Goal: Task Accomplishment & Management: Complete application form

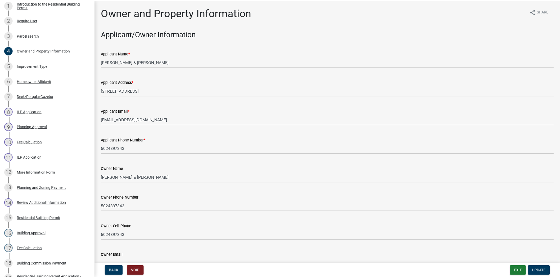
scroll to position [88, 0]
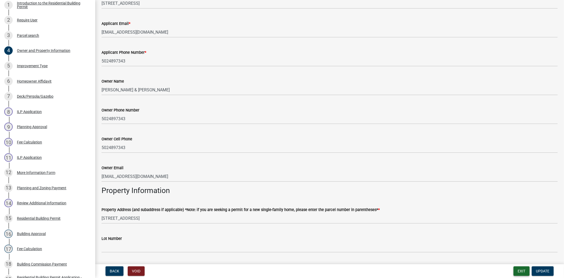
click at [518, 273] on button "Exit" at bounding box center [522, 271] width 16 height 10
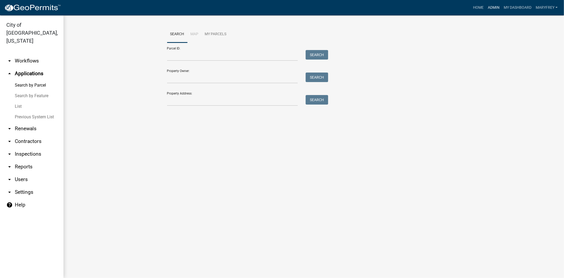
click at [496, 8] on link "Admin" at bounding box center [494, 8] width 16 height 10
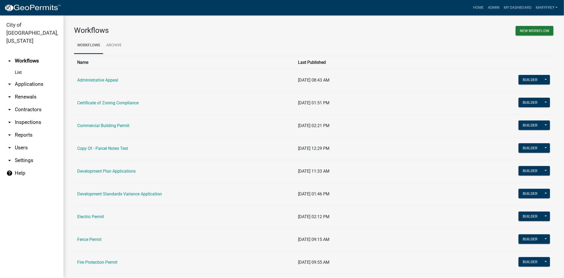
click at [23, 78] on link "arrow_drop_down Applications" at bounding box center [31, 84] width 63 height 13
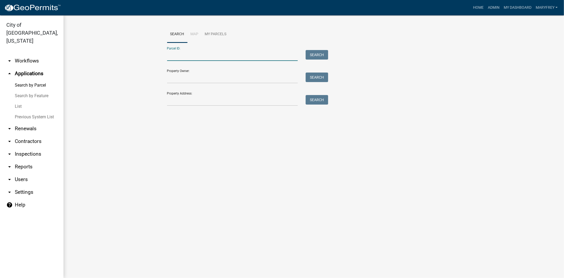
paste input "Parcel Number 10-42-03-700-209.000-039"
click at [202, 54] on input "Parcel Number 10-42-03-700-209.000-039" at bounding box center [232, 55] width 131 height 11
type input "10-42-03-700-209.000-039"
click at [319, 54] on button "Search" at bounding box center [317, 55] width 22 height 10
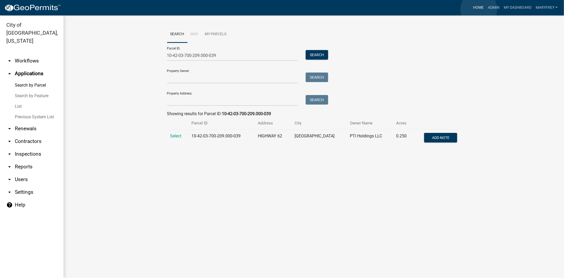
click at [479, 9] on link "Home" at bounding box center [478, 8] width 15 height 10
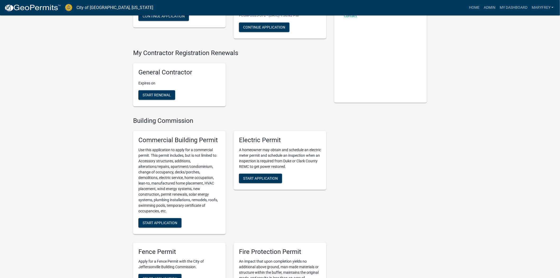
scroll to position [138, 0]
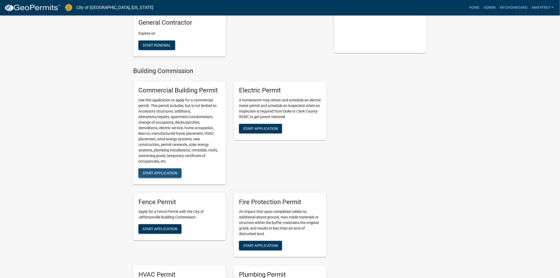
click at [151, 171] on span "Start Application" at bounding box center [160, 173] width 35 height 4
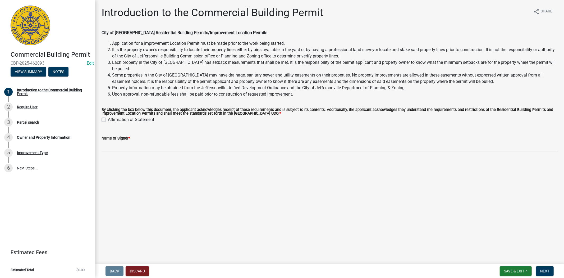
click at [108, 120] on label "Affirmation of Statement" at bounding box center [131, 119] width 46 height 6
click at [108, 120] on input "Affirmation of Statement" at bounding box center [109, 117] width 3 height 3
checkbox input "true"
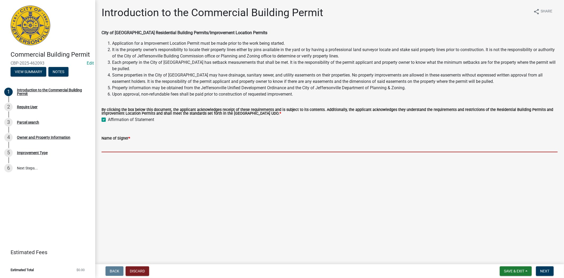
click at [111, 149] on input "Name of Signer *" at bounding box center [330, 146] width 456 height 11
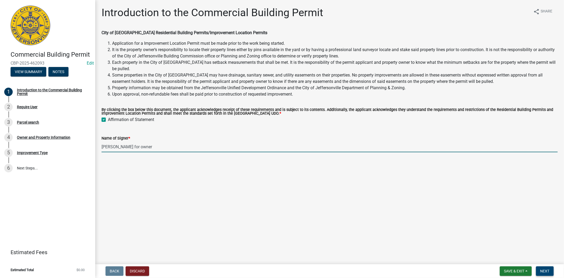
type input "[PERSON_NAME] for owner"
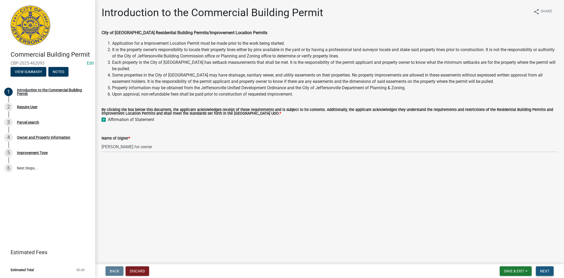
click at [548, 270] on span "Next" at bounding box center [544, 271] width 9 height 4
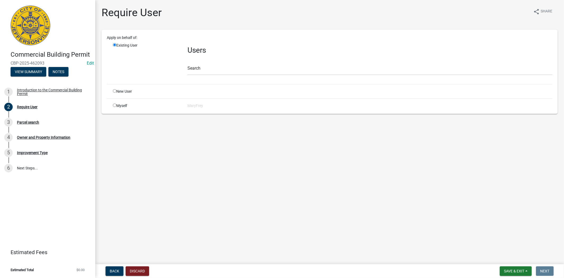
click at [114, 105] on input "radio" at bounding box center [114, 104] width 3 height 3
radio input "true"
radio input "false"
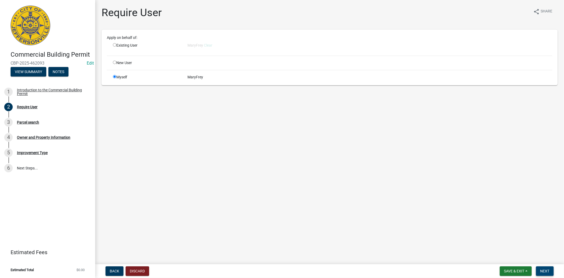
click at [548, 272] on span "Next" at bounding box center [544, 271] width 9 height 4
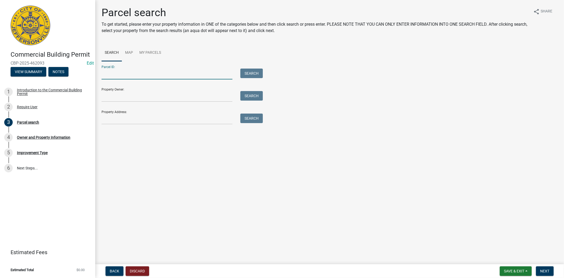
paste input "Parcel Number 10-42-03-700-209.000-039"
click at [136, 73] on input "Parcel Number 10-42-03-700-209.000-039" at bounding box center [167, 73] width 131 height 11
type input "10-42-03-700-209.000-039"
click at [255, 75] on button "Search" at bounding box center [251, 73] width 22 height 10
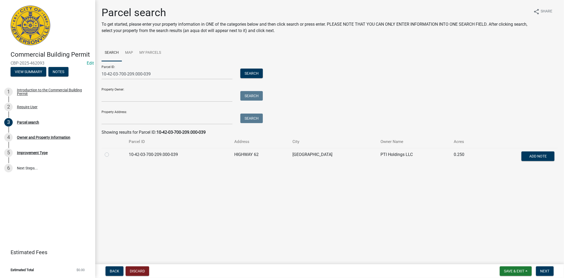
click at [106, 152] on div at bounding box center [114, 154] width 18 height 6
click at [108, 157] on div at bounding box center [114, 154] width 18 height 6
click at [111, 151] on label at bounding box center [111, 151] width 0 height 0
click at [111, 154] on input "radio" at bounding box center [112, 152] width 3 height 3
radio input "true"
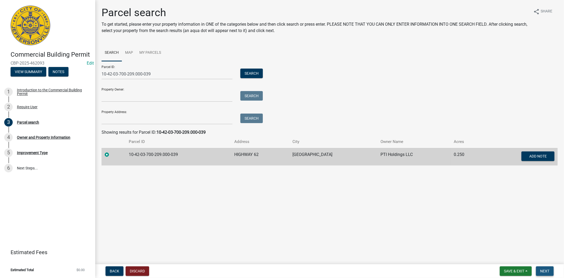
click at [542, 269] on span "Next" at bounding box center [544, 271] width 9 height 4
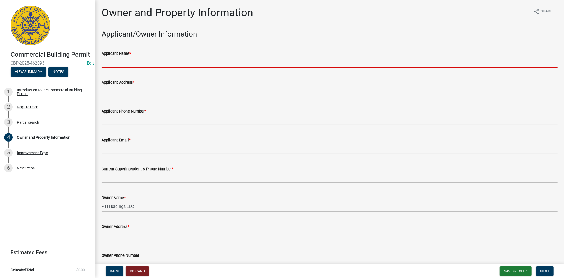
click at [107, 65] on input "Applicant Name *" at bounding box center [330, 62] width 456 height 11
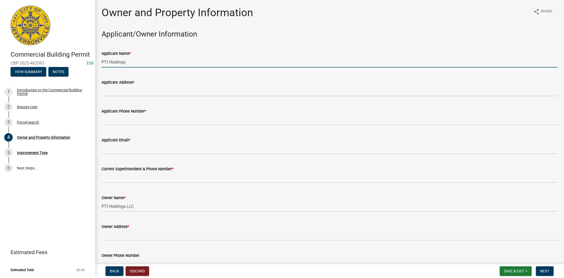
type input "PTI Holdings"
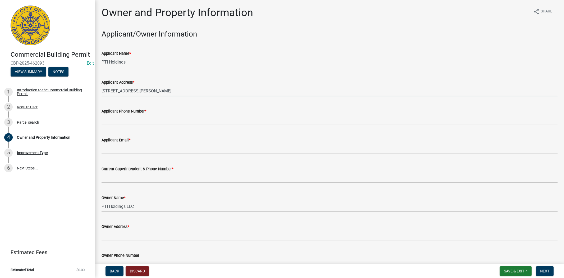
type input "3331 St. Joseph Road"
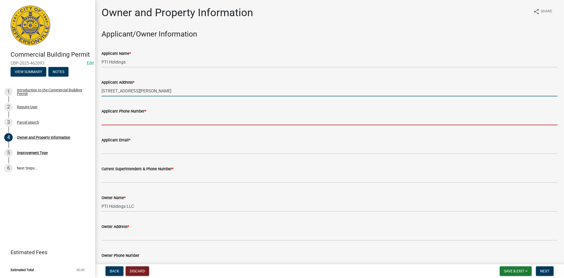
click at [115, 122] on input "Applicant Phone Number *" at bounding box center [330, 119] width 456 height 11
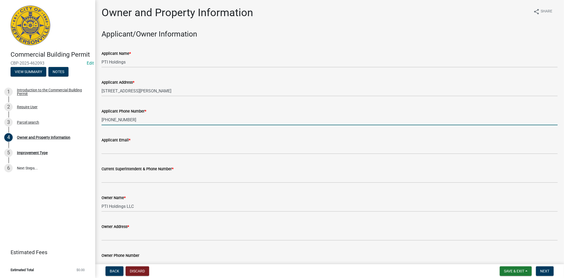
type input "812-987-4849"
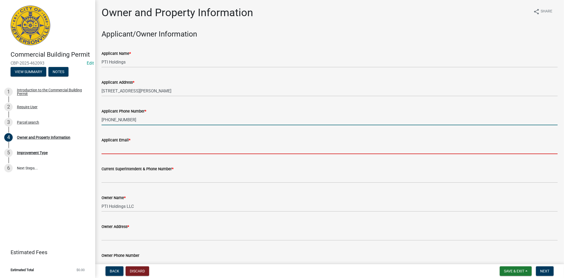
click at [118, 149] on input "Applicant Email *" at bounding box center [330, 148] width 456 height 11
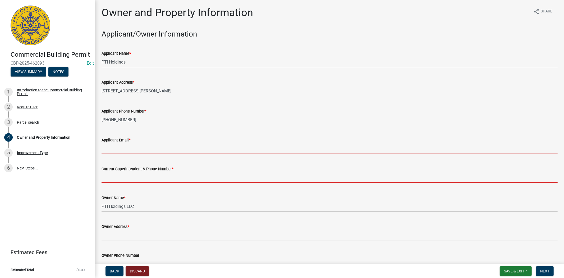
click at [118, 177] on form "Current Superintendent & Phone Number *" at bounding box center [330, 174] width 456 height 17
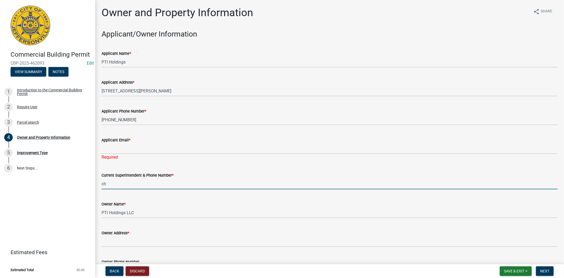
type input "c"
type input "Christy"
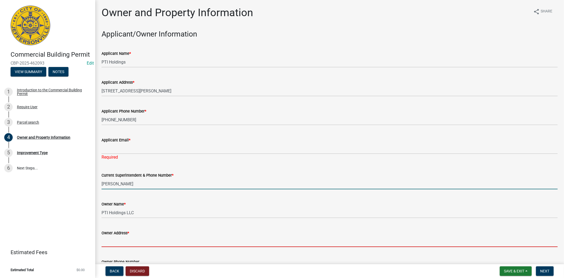
click at [130, 241] on input "Owner Address *" at bounding box center [330, 241] width 456 height 11
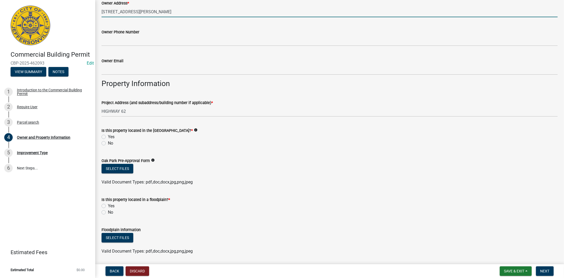
scroll to position [231, 0]
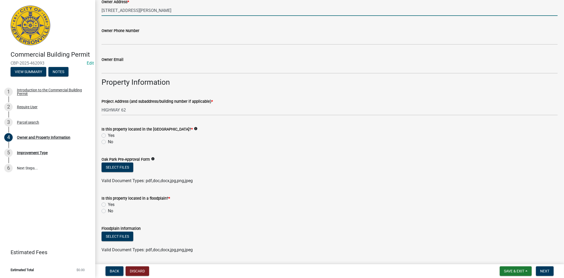
type input "[STREET_ADDRESS][PERSON_NAME]"
click at [108, 143] on label "No" at bounding box center [110, 142] width 5 height 6
click at [108, 142] on input "No" at bounding box center [109, 140] width 3 height 3
radio input "true"
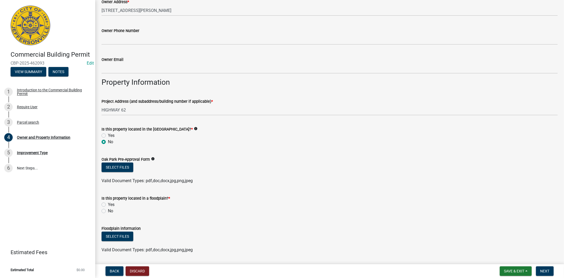
click at [108, 212] on label "No" at bounding box center [110, 211] width 5 height 6
click at [108, 211] on input "No" at bounding box center [109, 209] width 3 height 3
radio input "true"
click at [546, 272] on span "Next" at bounding box center [544, 271] width 9 height 4
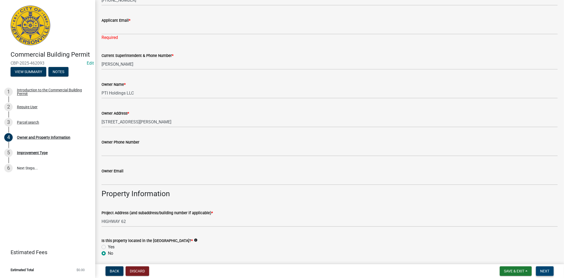
scroll to position [115, 0]
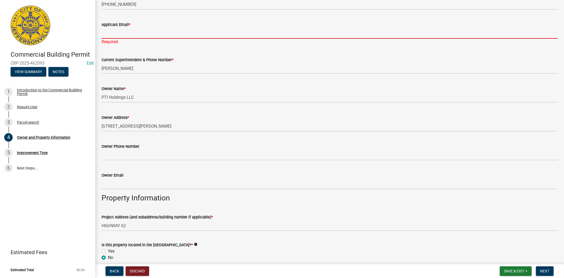
click at [107, 35] on input "Applicant Email *" at bounding box center [330, 33] width 456 height 11
type input "mfrey@cityofjeff.net"
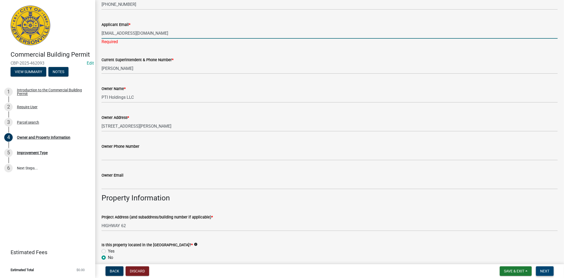
click at [549, 273] on button "Next" at bounding box center [545, 271] width 18 height 10
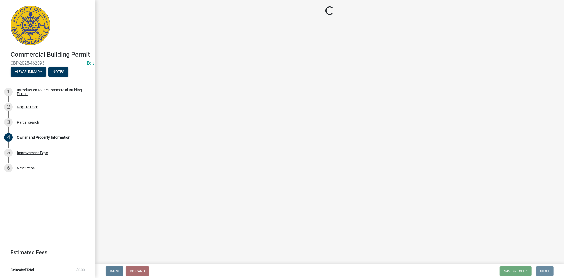
scroll to position [0, 0]
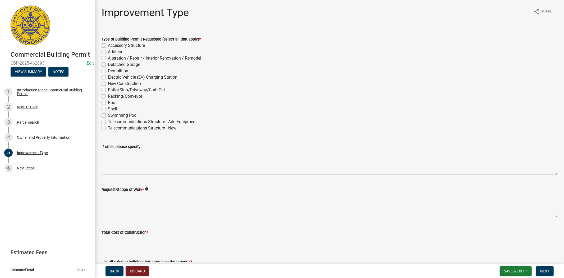
click at [108, 71] on label "Demolition" at bounding box center [118, 71] width 20 height 6
click at [108, 71] on input "Demolition" at bounding box center [109, 69] width 3 height 3
checkbox input "true"
checkbox input "false"
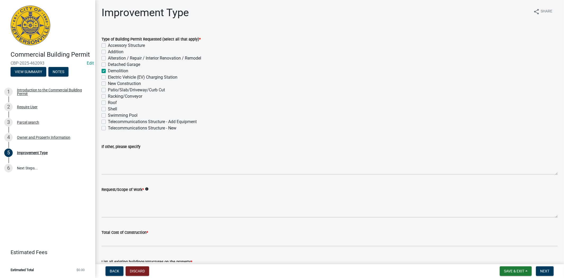
checkbox input "false"
checkbox input "true"
checkbox input "false"
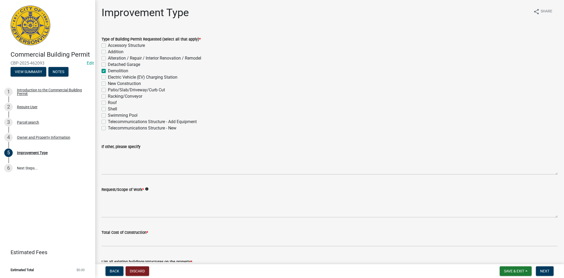
checkbox input "false"
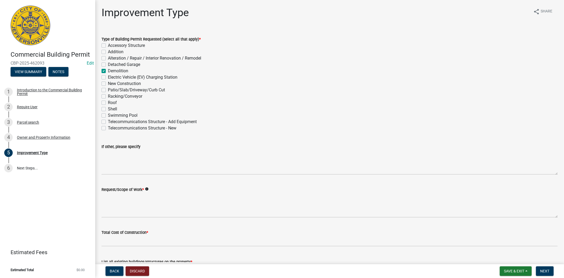
checkbox input "false"
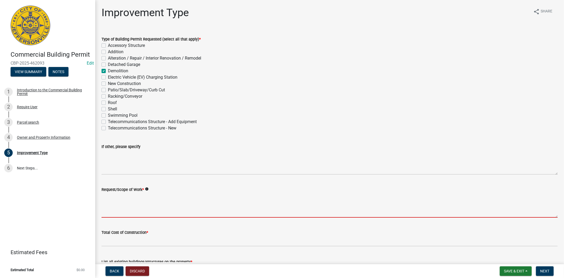
click at [116, 198] on textarea "Request/Scope of Work *" at bounding box center [330, 205] width 456 height 25
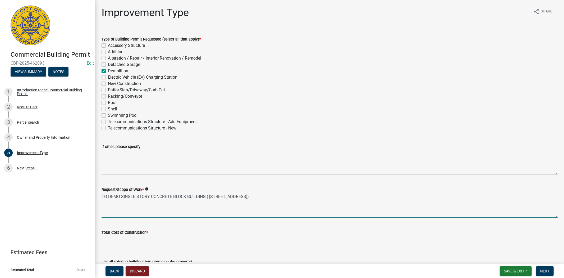
type textarea "TO DEMO SINGLE STORY CONCRETE BLOCK BUILDING ( 5508 TENTH STREET)"
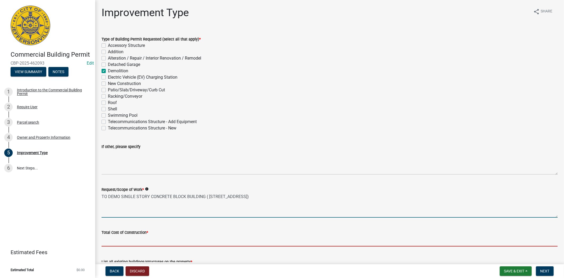
click at [120, 241] on input "text" at bounding box center [330, 240] width 456 height 11
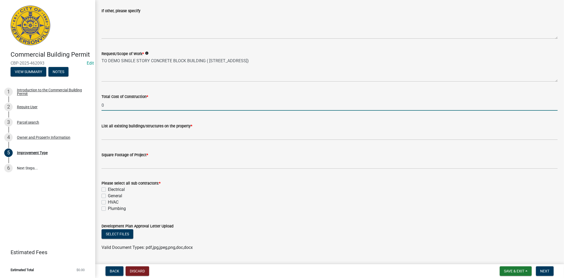
scroll to position [140, 0]
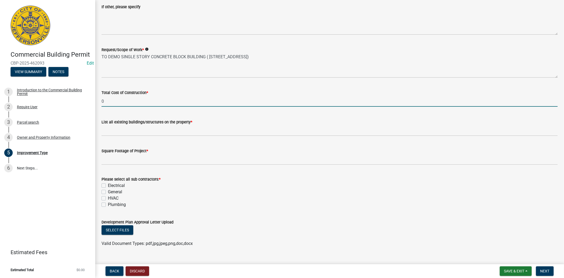
type input "0"
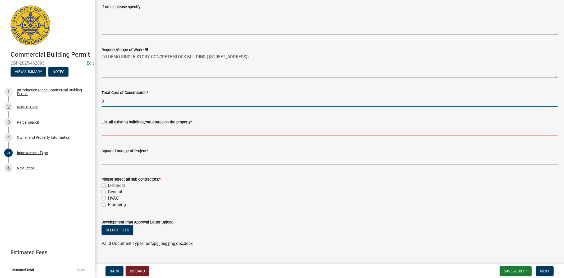
click at [118, 134] on input "List all existing buildings/structures on the property *" at bounding box center [330, 130] width 456 height 11
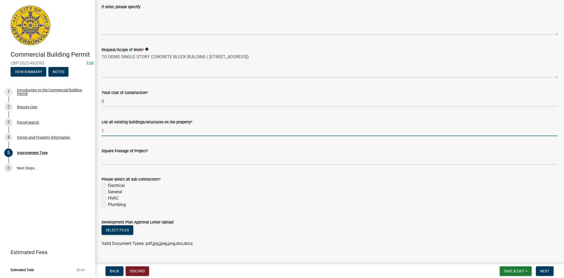
type input "1"
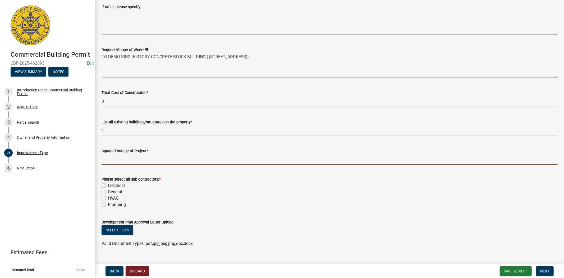
click at [118, 162] on input "text" at bounding box center [330, 159] width 456 height 11
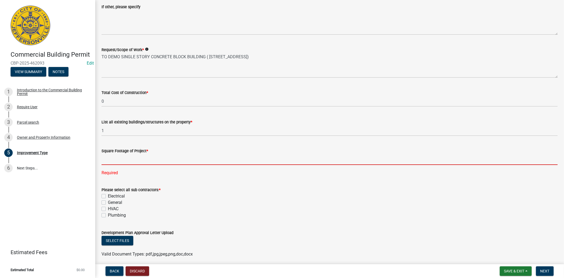
click at [113, 162] on input "text" at bounding box center [330, 159] width 456 height 11
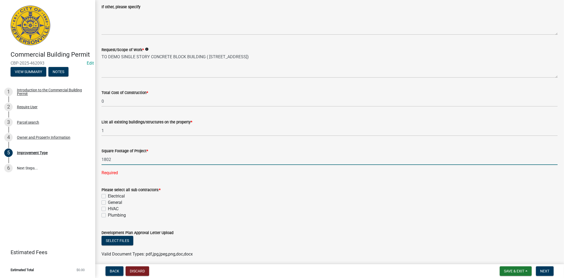
type input "1802"
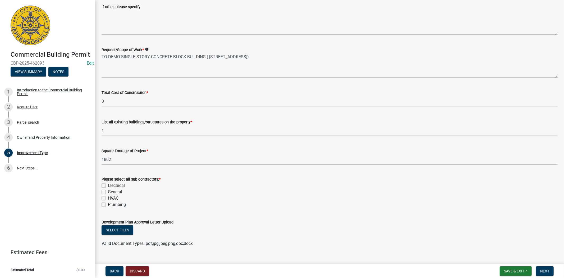
click at [104, 203] on div "Please select all sub contractors: * Electrical General HVAC Plumbing" at bounding box center [330, 192] width 456 height 32
click at [108, 193] on label "General" at bounding box center [115, 192] width 14 height 6
click at [108, 192] on input "General" at bounding box center [109, 190] width 3 height 3
checkbox input "true"
checkbox input "false"
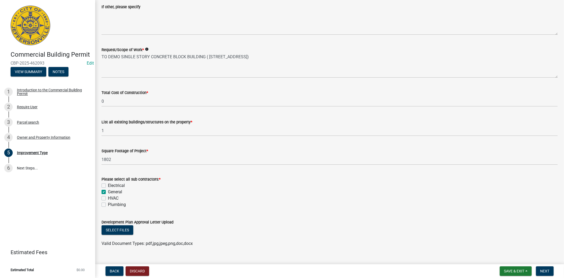
checkbox input "true"
checkbox input "false"
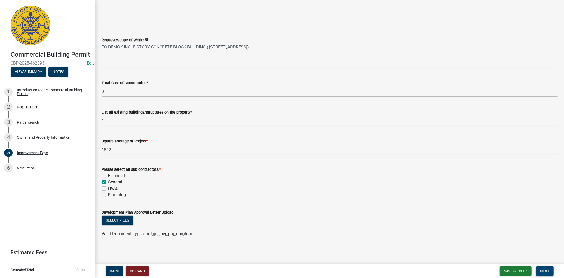
click at [544, 270] on span "Next" at bounding box center [544, 271] width 9 height 4
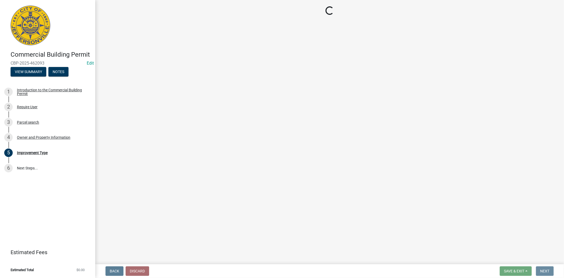
scroll to position [0, 0]
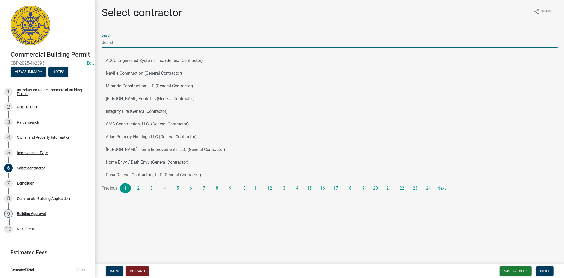
click at [110, 43] on input "Search" at bounding box center [330, 42] width 456 height 11
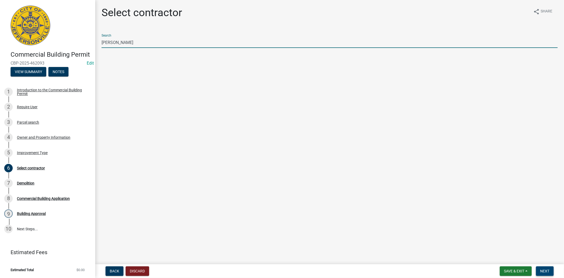
click at [553, 271] on button "Next" at bounding box center [545, 271] width 18 height 10
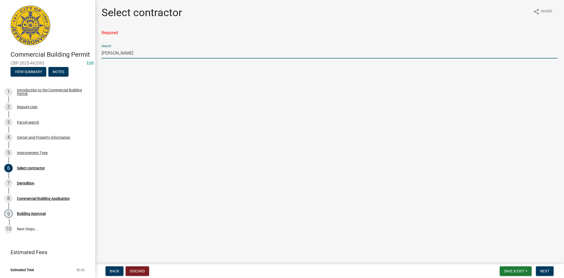
drag, startPoint x: 136, startPoint y: 53, endPoint x: 89, endPoint y: 51, distance: 46.3
click at [89, 51] on div "Commercial Building Permit CBP-2025-462093 Edit View Summary Notes 1 Introducti…" at bounding box center [282, 139] width 564 height 278
type input "owner"
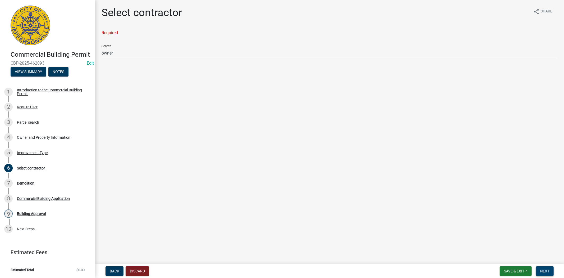
drag, startPoint x: 534, startPoint y: 265, endPoint x: 545, endPoint y: 271, distance: 12.2
click at [538, 269] on nav "Back Discard Save & Exit Save Save & Exit Next" at bounding box center [329, 271] width 469 height 14
click at [545, 271] on span "Next" at bounding box center [544, 271] width 9 height 4
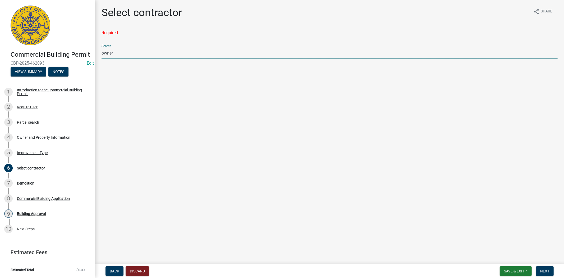
drag, startPoint x: 128, startPoint y: 53, endPoint x: 93, endPoint y: 53, distance: 34.6
click at [93, 53] on div "Commercial Building Permit CBP-2025-462093 Edit View Summary Notes 1 Introducti…" at bounding box center [282, 139] width 564 height 278
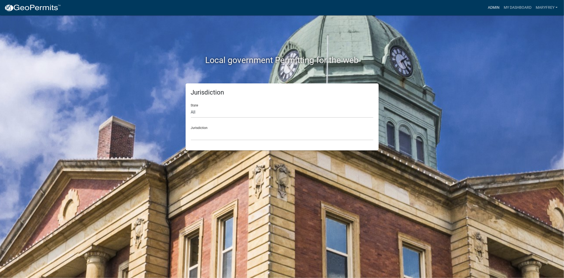
click at [497, 8] on link "Admin" at bounding box center [494, 8] width 16 height 10
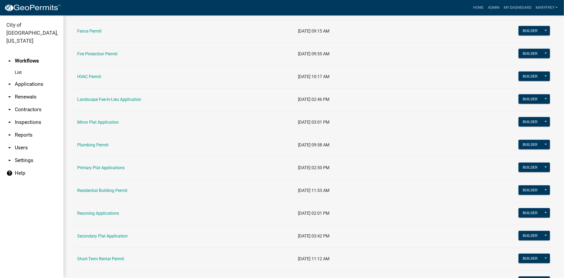
scroll to position [217, 0]
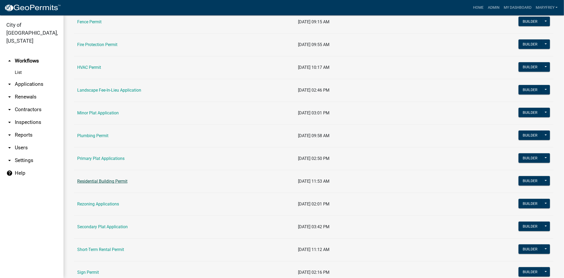
click at [104, 179] on link "Residential Building Permit" at bounding box center [102, 181] width 50 height 5
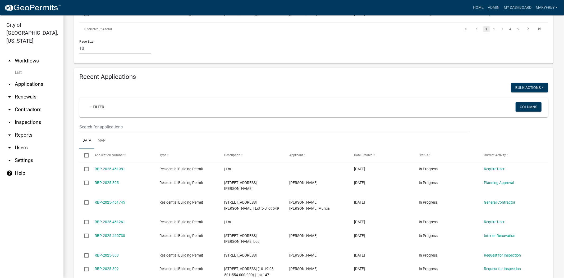
scroll to position [322, 0]
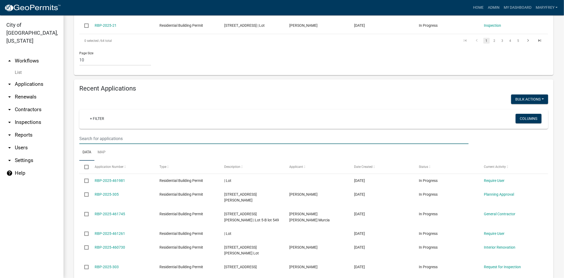
click at [88, 133] on input "text" at bounding box center [273, 138] width 389 height 11
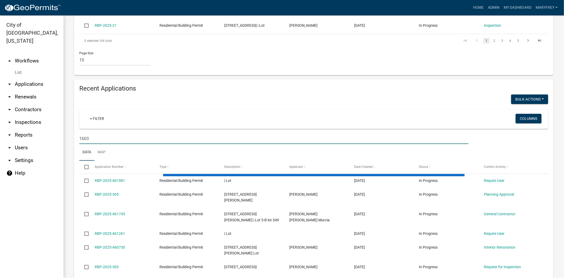
scroll to position [284, 0]
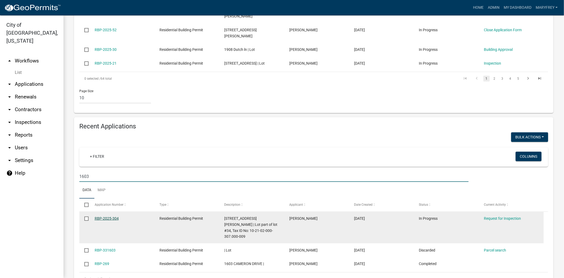
type input "1603"
click at [99, 216] on link "RBP-2025-304" at bounding box center [107, 218] width 24 height 4
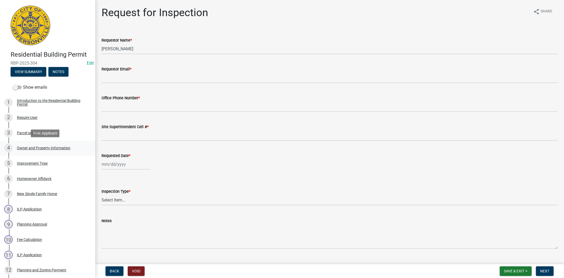
click at [41, 149] on div "Owner and Property Information" at bounding box center [43, 148] width 53 height 4
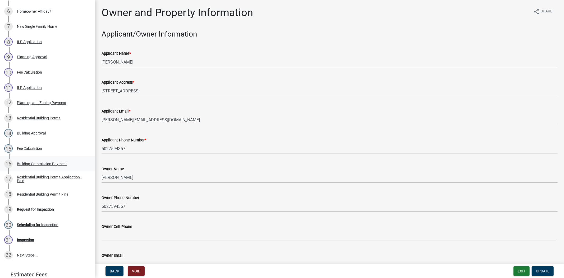
scroll to position [168, 0]
click at [45, 194] on div "Residential Building Permit Final" at bounding box center [43, 194] width 52 height 4
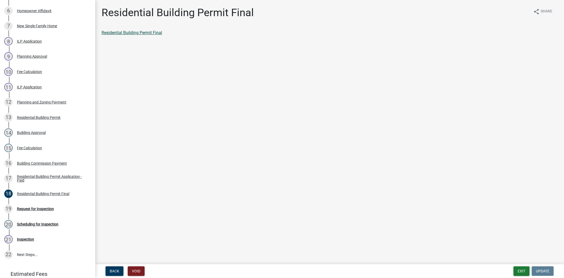
click at [141, 30] on link "Residential Building Permit Final" at bounding box center [132, 32] width 61 height 5
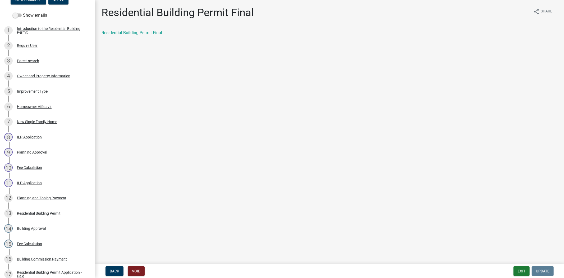
scroll to position [70, 0]
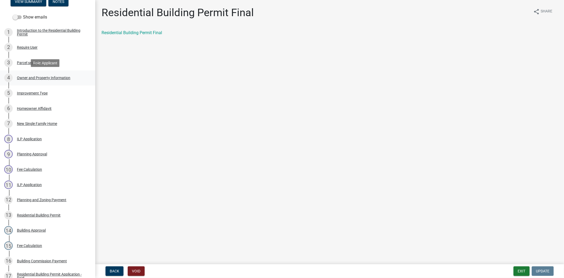
click at [42, 78] on div "Owner and Property Information" at bounding box center [43, 78] width 53 height 4
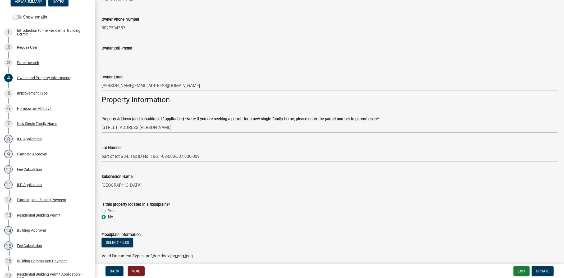
scroll to position [0, 0]
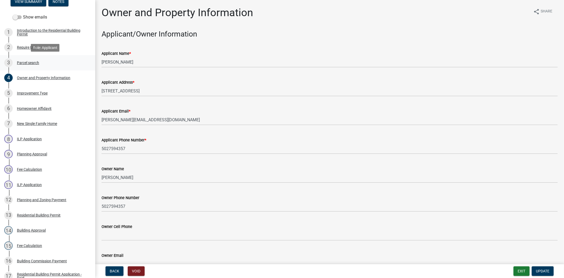
click at [31, 61] on div "Parcel search" at bounding box center [28, 63] width 22 height 4
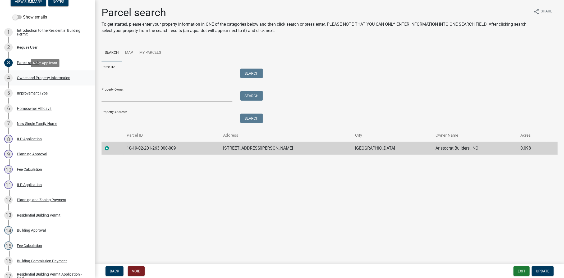
click at [30, 75] on div "4 Owner and Property Information" at bounding box center [45, 78] width 83 height 8
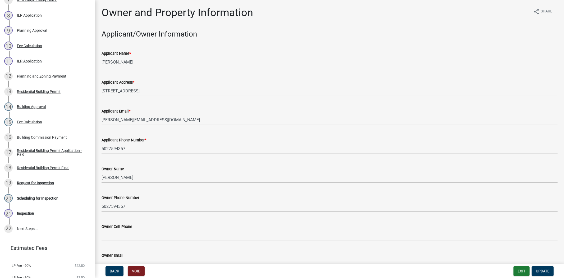
scroll to position [208, 0]
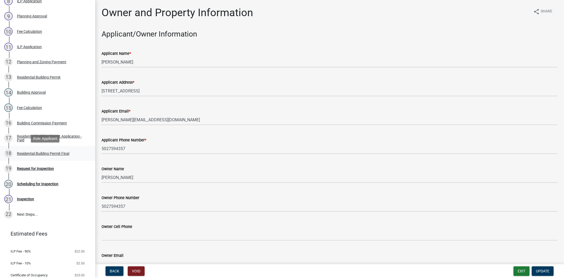
click at [31, 155] on div "Residential Building Permit Final" at bounding box center [43, 154] width 52 height 4
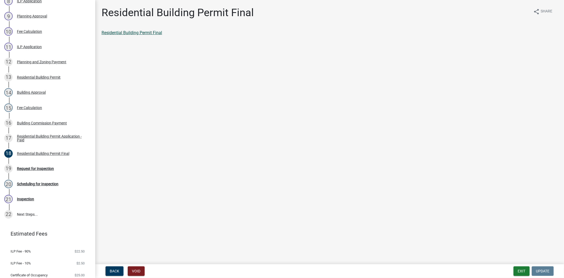
click at [158, 32] on link "Residential Building Permit Final" at bounding box center [132, 32] width 61 height 5
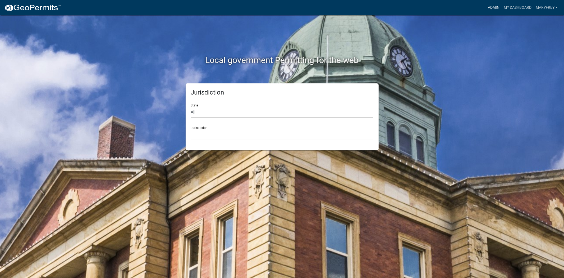
click at [496, 7] on link "Admin" at bounding box center [494, 8] width 16 height 10
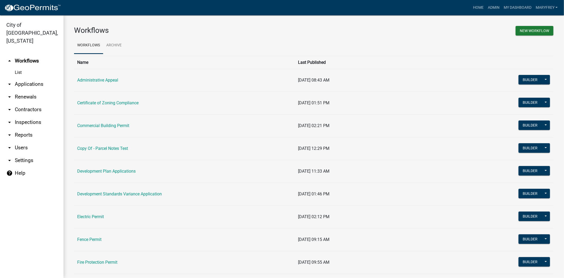
click at [38, 78] on link "arrow_drop_down Applications" at bounding box center [31, 84] width 63 height 13
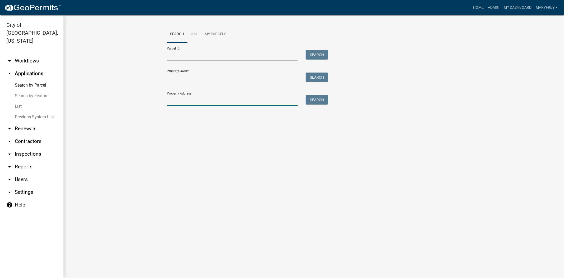
click at [177, 99] on input "Property Address:" at bounding box center [232, 100] width 131 height 11
click at [308, 99] on button "Search" at bounding box center [317, 100] width 22 height 10
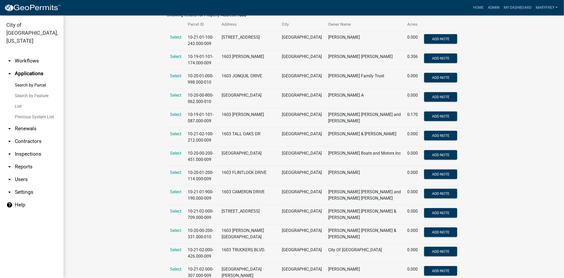
scroll to position [118, 0]
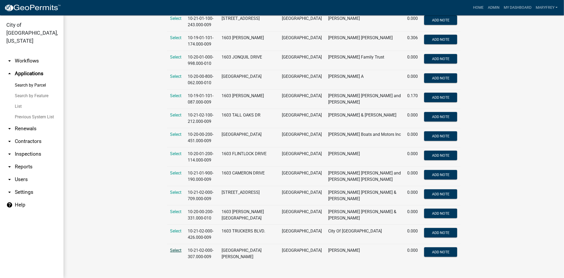
click at [173, 251] on span "Select" at bounding box center [175, 250] width 11 height 5
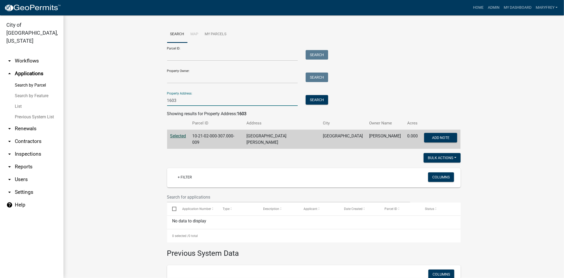
click at [184, 100] on input "1603" at bounding box center [232, 100] width 131 height 11
type input "1603 scott"
click at [319, 102] on button "Search" at bounding box center [317, 100] width 22 height 10
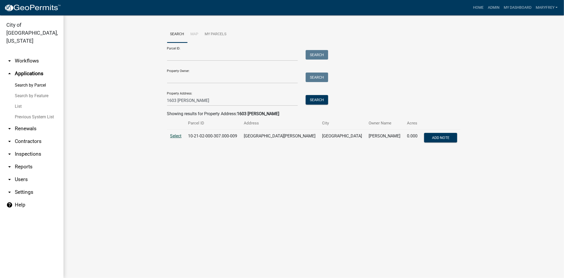
click at [176, 135] on span "Select" at bounding box center [175, 135] width 11 height 5
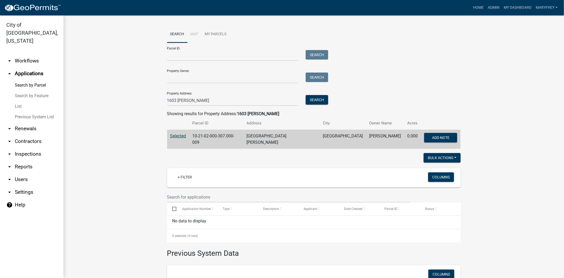
click at [35, 54] on link "arrow_drop_down Workflows" at bounding box center [31, 60] width 63 height 13
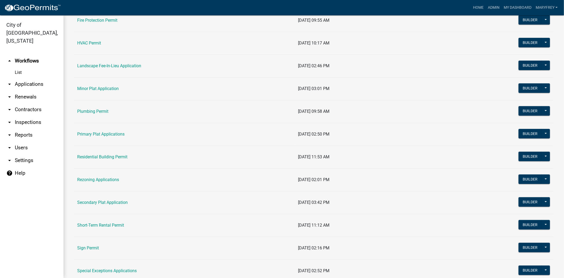
scroll to position [249, 0]
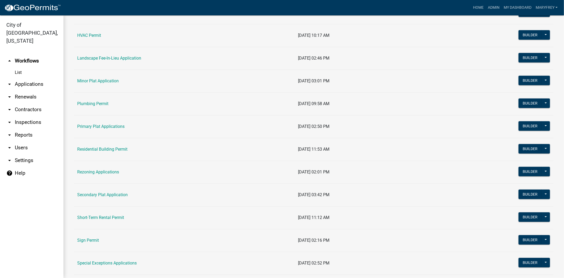
click at [118, 153] on td "Residential Building Permit" at bounding box center [184, 149] width 221 height 23
click at [118, 150] on link "Residential Building Permit" at bounding box center [102, 149] width 50 height 5
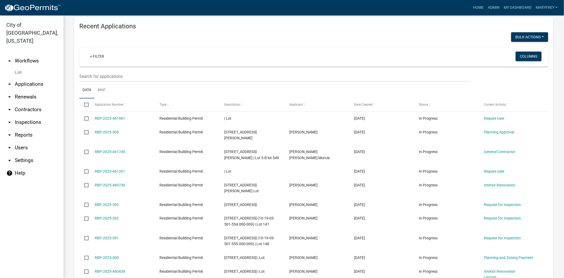
scroll to position [382, 0]
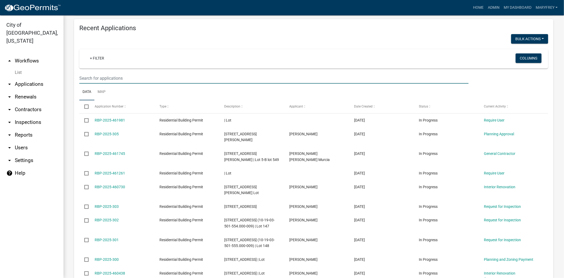
click at [95, 73] on input "text" at bounding box center [273, 78] width 389 height 11
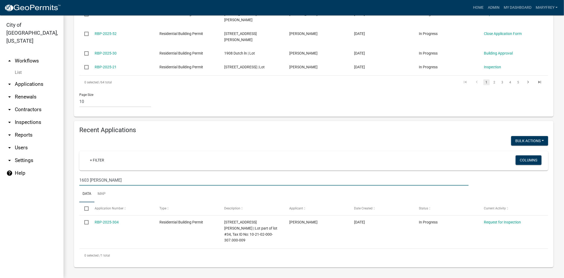
scroll to position [257, 0]
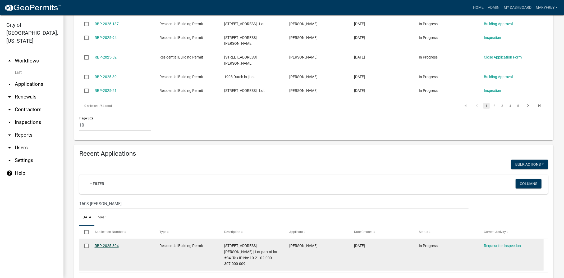
type input "1603 scott"
click at [112, 243] on link "RBP-2025-304" at bounding box center [107, 245] width 24 height 4
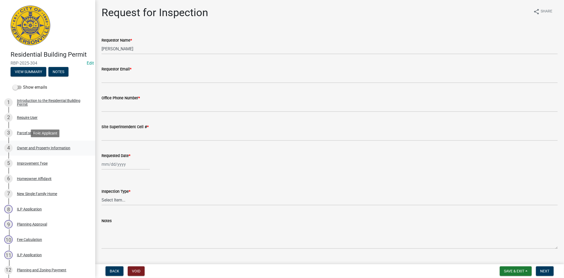
click at [39, 148] on div "Owner and Property Information" at bounding box center [43, 148] width 53 height 4
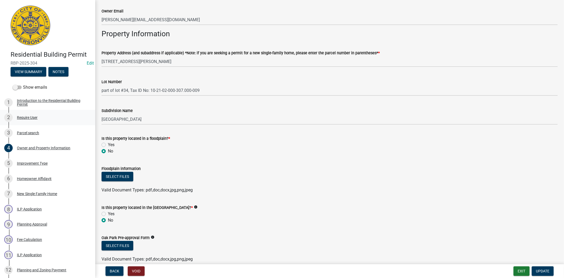
scroll to position [256, 0]
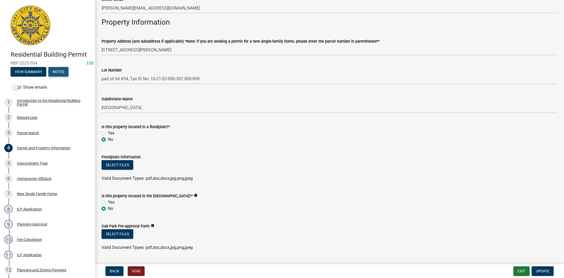
click at [56, 69] on button "Notes" at bounding box center [58, 72] width 20 height 10
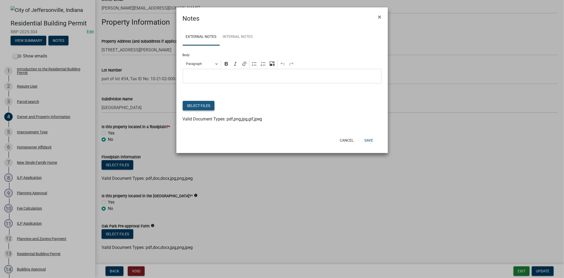
click at [204, 108] on button "Select files" at bounding box center [199, 106] width 32 height 10
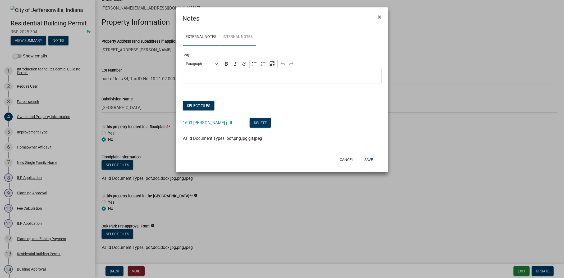
click at [239, 43] on link "Internal Notes" at bounding box center [238, 37] width 36 height 17
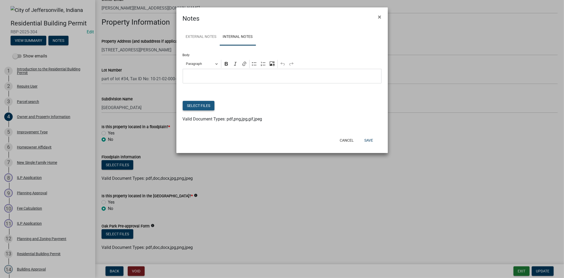
click at [202, 107] on button "Select files" at bounding box center [199, 106] width 32 height 10
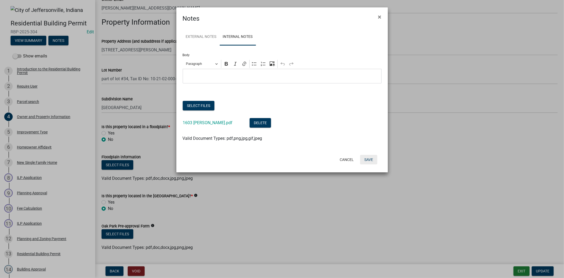
click at [365, 160] on button "Save" at bounding box center [368, 160] width 17 height 10
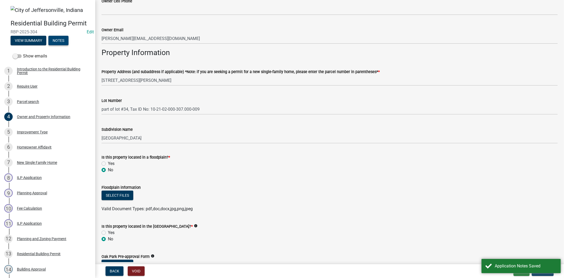
scroll to position [0, 0]
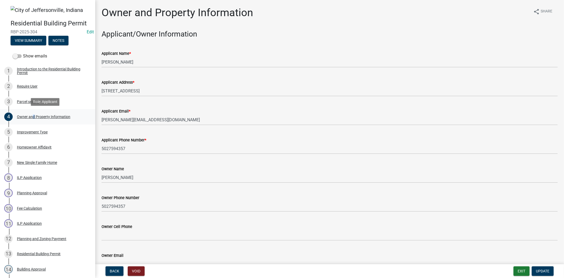
click at [32, 115] on div "Owner and Property Information" at bounding box center [43, 117] width 53 height 4
click at [30, 96] on link "3 Parcel search" at bounding box center [47, 101] width 95 height 15
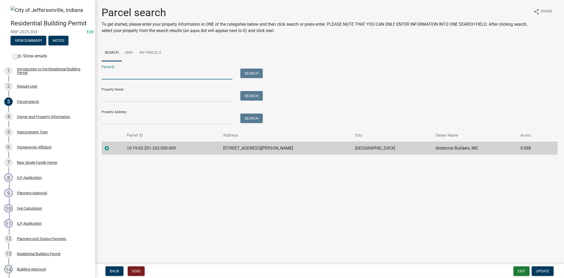
paste input "Parcel Number 10-42-03-700-209.000-039"
click at [136, 74] on input "Parcel Number 10-42-03-700-209.000-039" at bounding box center [167, 73] width 131 height 11
type input "10-42-03-700-209.000-039"
click at [254, 73] on button "Search" at bounding box center [251, 73] width 22 height 10
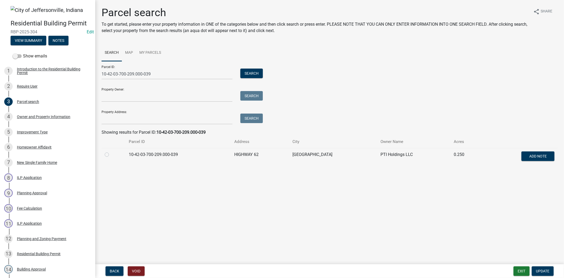
click at [109, 155] on div at bounding box center [114, 154] width 18 height 6
click at [111, 151] on label at bounding box center [111, 151] width 0 height 0
click at [111, 155] on input "radio" at bounding box center [112, 152] width 3 height 3
radio input "true"
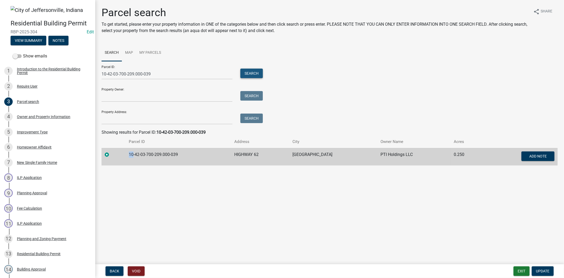
click at [252, 68] on button "Search" at bounding box center [251, 73] width 22 height 10
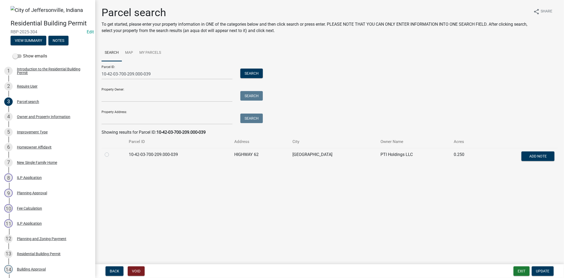
click at [111, 151] on label at bounding box center [111, 151] width 0 height 0
click at [111, 155] on input "radio" at bounding box center [112, 152] width 3 height 3
radio input "true"
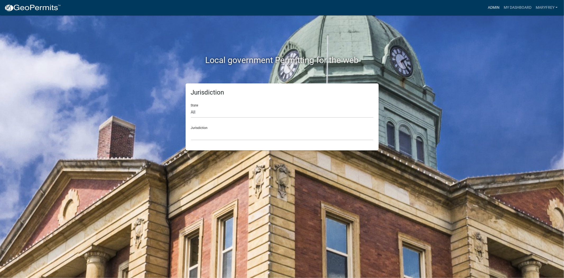
click at [498, 3] on link "Admin" at bounding box center [494, 8] width 16 height 10
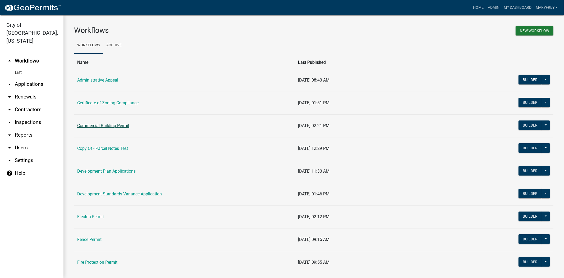
click at [92, 126] on link "Commercial Building Permit" at bounding box center [103, 125] width 52 height 5
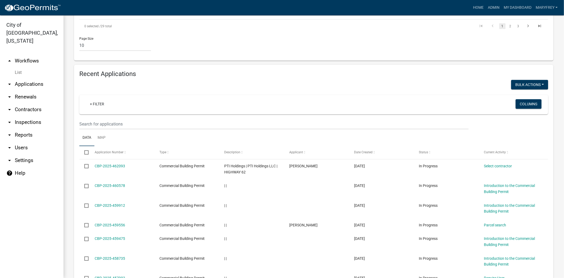
scroll to position [420, 0]
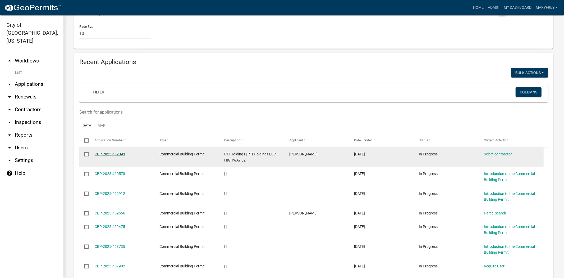
click at [109, 152] on link "CBP-2025-462093" at bounding box center [110, 154] width 30 height 4
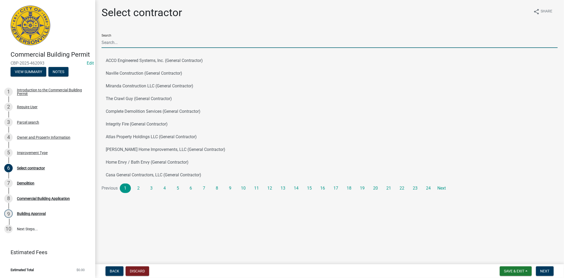
click at [109, 43] on input "Search" at bounding box center [330, 42] width 456 height 11
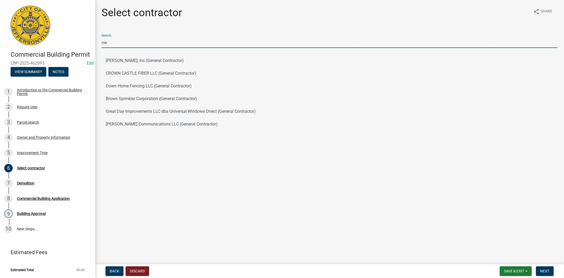
drag, startPoint x: 109, startPoint y: 43, endPoint x: 99, endPoint y: 43, distance: 10.3
click at [99, 43] on div "Select contractor share Share Search ow Petro Towery, Inc (General Contractor) …" at bounding box center [330, 71] width 464 height 131
type input "ow"
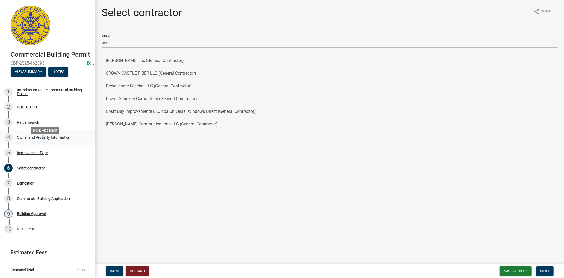
click at [40, 141] on div "4 Owner and Property Information" at bounding box center [45, 137] width 83 height 8
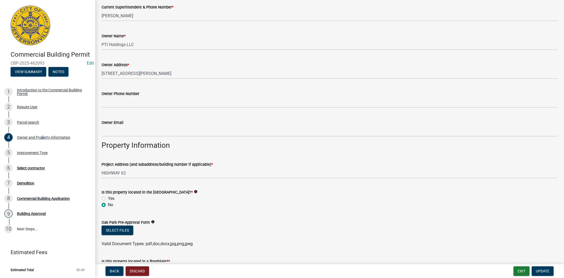
scroll to position [241, 0]
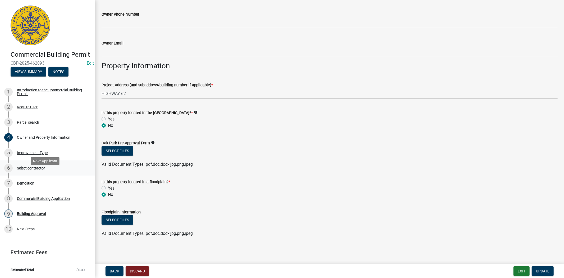
click at [30, 170] on div "Select contractor" at bounding box center [31, 168] width 28 height 4
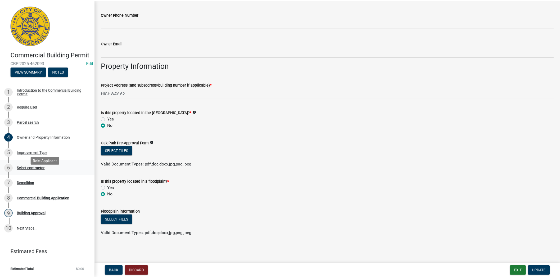
scroll to position [0, 0]
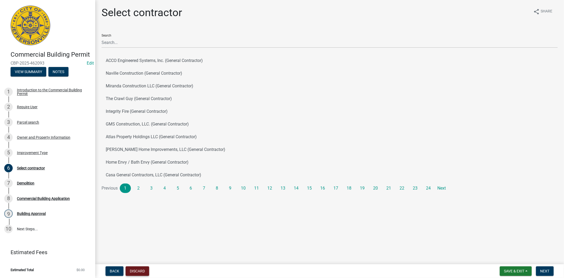
click at [136, 267] on button "Discard" at bounding box center [138, 271] width 24 height 10
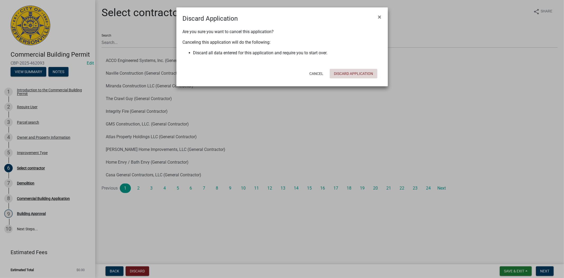
click at [360, 75] on button "Discard Application" at bounding box center [354, 74] width 48 height 10
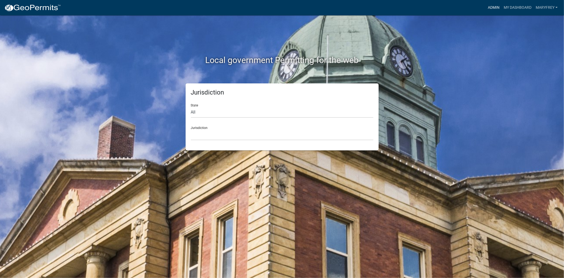
click at [496, 9] on link "Admin" at bounding box center [494, 8] width 16 height 10
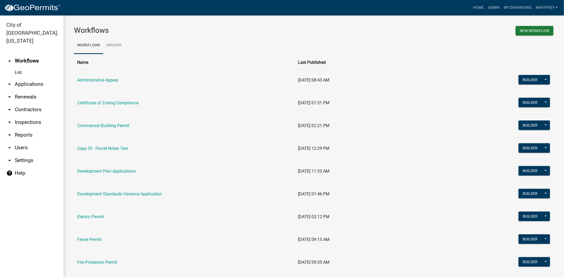
click at [32, 103] on link "arrow_drop_down Contractors" at bounding box center [31, 109] width 63 height 13
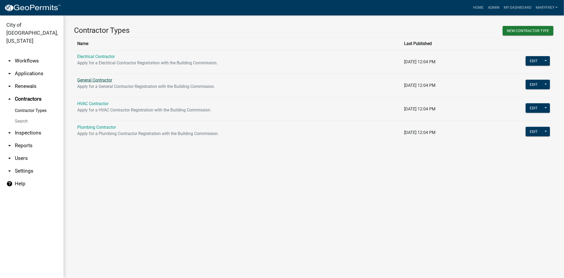
click at [101, 81] on link "General Contractor" at bounding box center [94, 79] width 35 height 5
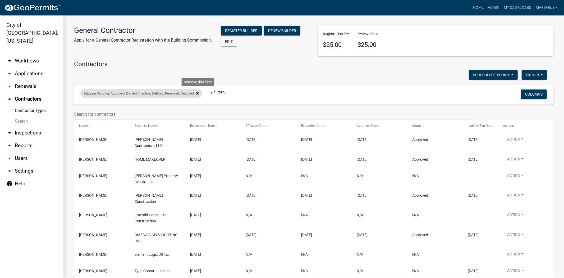
click at [198, 95] on fa-icon at bounding box center [196, 93] width 5 height 8
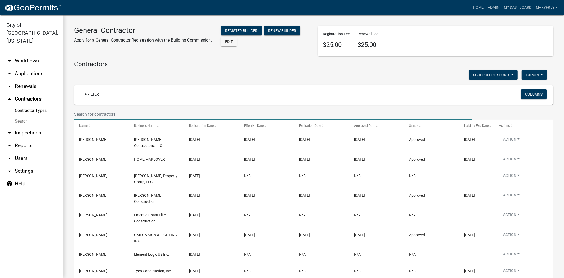
click at [77, 115] on input "text" at bounding box center [273, 114] width 398 height 11
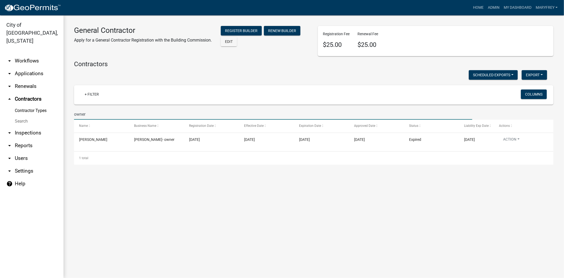
drag, startPoint x: 90, startPoint y: 115, endPoint x: 72, endPoint y: 116, distance: 18.5
click at [72, 116] on div "owner" at bounding box center [273, 114] width 406 height 11
type input "PTI"
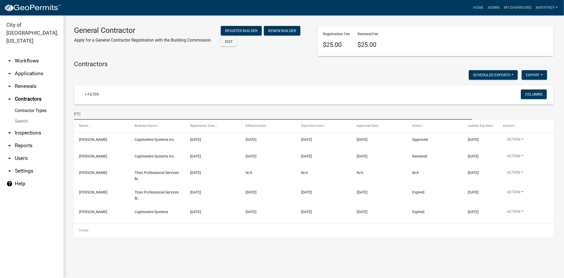
drag, startPoint x: 88, startPoint y: 114, endPoint x: 65, endPoint y: 116, distance: 23.1
click at [65, 116] on div "General Contractor Apply for a General Contractor Registration with the Buildin…" at bounding box center [313, 131] width 501 height 232
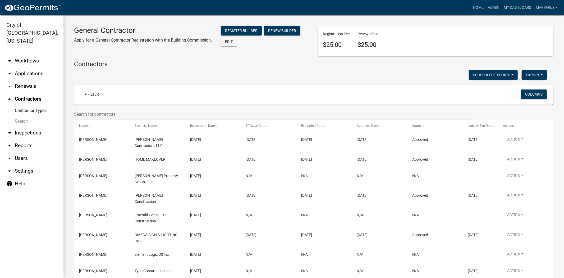
click at [33, 93] on link "arrow_drop_up Contractors" at bounding box center [31, 99] width 63 height 13
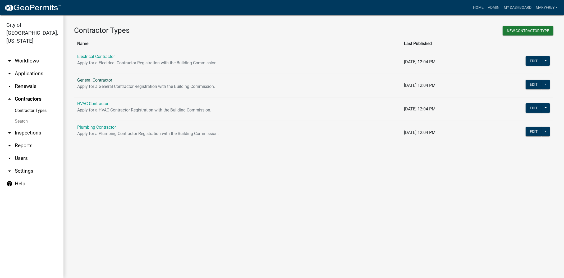
click at [95, 80] on link "General Contractor" at bounding box center [94, 79] width 35 height 5
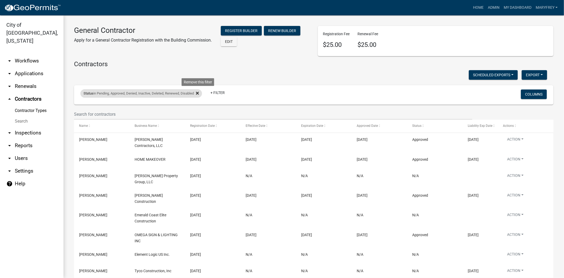
click at [199, 92] on icon at bounding box center [197, 92] width 3 height 3
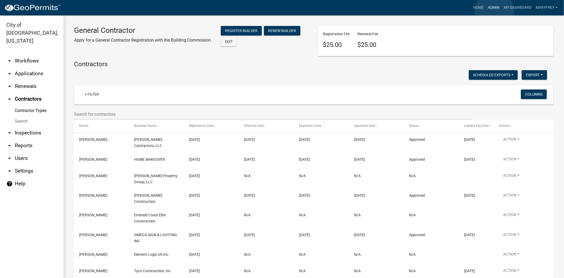
click at [495, 12] on link "Admin" at bounding box center [494, 8] width 16 height 10
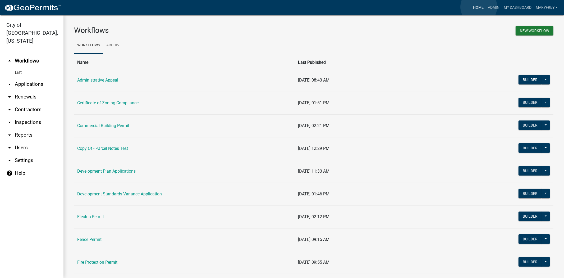
click at [479, 7] on link "Home" at bounding box center [478, 8] width 15 height 10
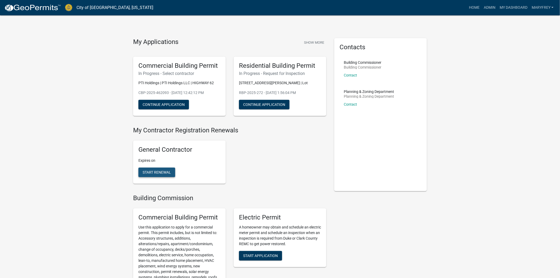
click at [158, 173] on span "Start Renewal" at bounding box center [157, 172] width 28 height 4
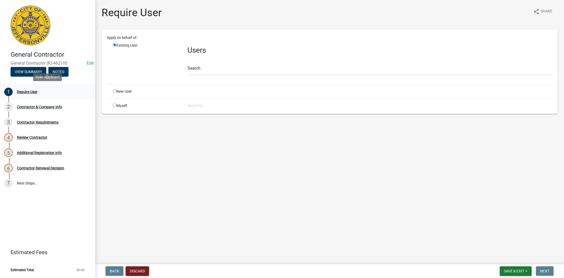
click at [27, 92] on div "Require User" at bounding box center [27, 92] width 21 height 4
click at [32, 106] on div "Contractor & Company Info" at bounding box center [39, 107] width 45 height 4
click at [116, 105] on input "radio" at bounding box center [114, 104] width 3 height 3
radio input "true"
radio input "false"
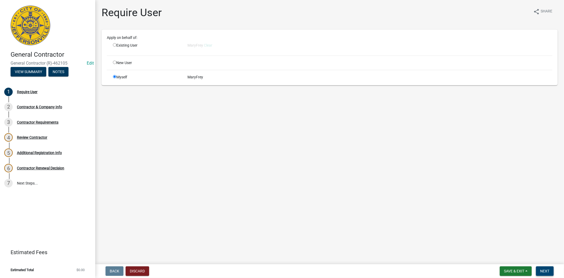
click at [548, 270] on span "Next" at bounding box center [544, 271] width 9 height 4
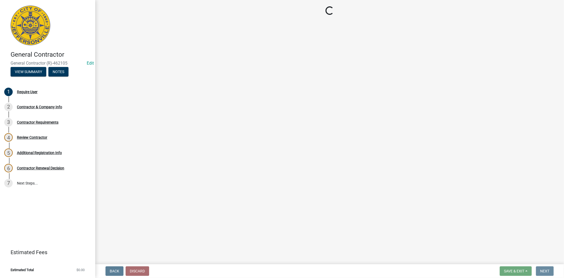
select select "IN"
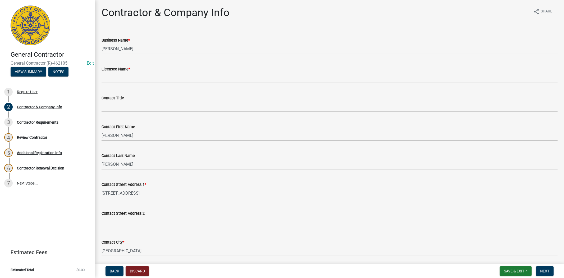
drag, startPoint x: 136, startPoint y: 48, endPoint x: 97, endPoint y: 46, distance: 38.7
click at [98, 46] on div "Business Name * [PERSON_NAME]" at bounding box center [330, 42] width 464 height 25
click at [117, 51] on input "PTI" at bounding box center [330, 48] width 456 height 11
type input "PTI Holdings"
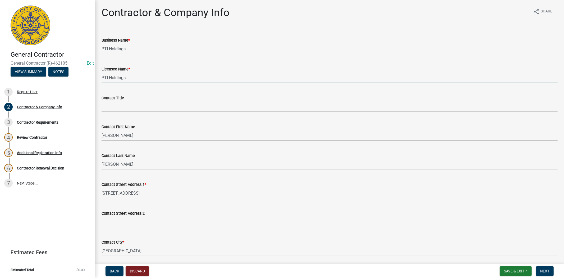
type input "PTI Holdings"
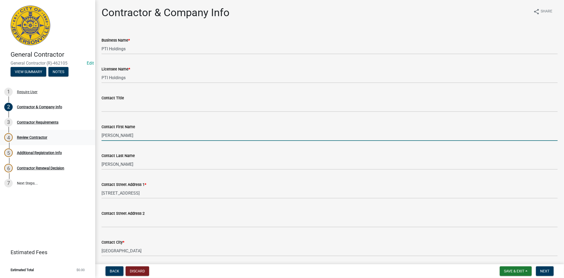
drag, startPoint x: 107, startPoint y: 136, endPoint x: 90, endPoint y: 142, distance: 18.1
click at [88, 138] on div "General Contractor General Contractor (R)-462105 Edit View Summary Notes 1 Requ…" at bounding box center [282, 139] width 564 height 278
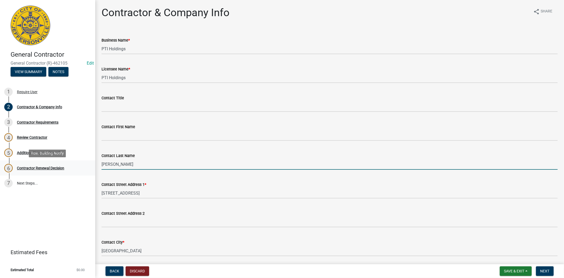
drag, startPoint x: 117, startPoint y: 164, endPoint x: 86, endPoint y: 168, distance: 30.7
click at [88, 168] on div "General Contractor General Contractor (R)-462105 Edit View Summary Notes 1 Requ…" at bounding box center [282, 139] width 564 height 278
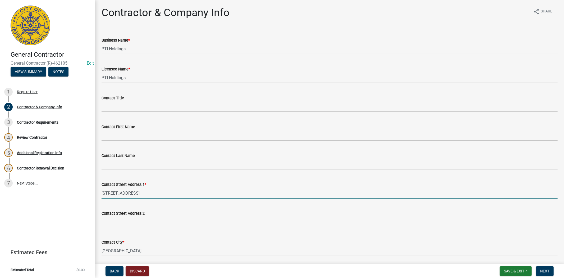
drag, startPoint x: 129, startPoint y: 196, endPoint x: 94, endPoint y: 198, distance: 34.7
click at [94, 198] on div "General Contractor General Contractor (R)-462105 Edit View Summary Notes 1 Requ…" at bounding box center [282, 139] width 564 height 278
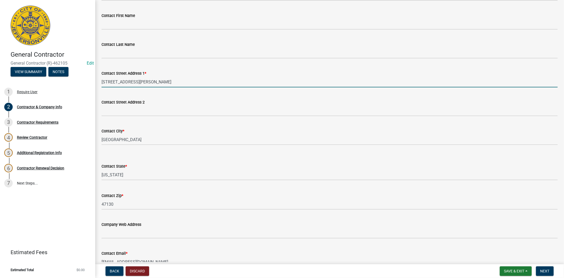
scroll to position [112, 0]
type input "[STREET_ADDRESS][PERSON_NAME]"
